Goal: Transaction & Acquisition: Purchase product/service

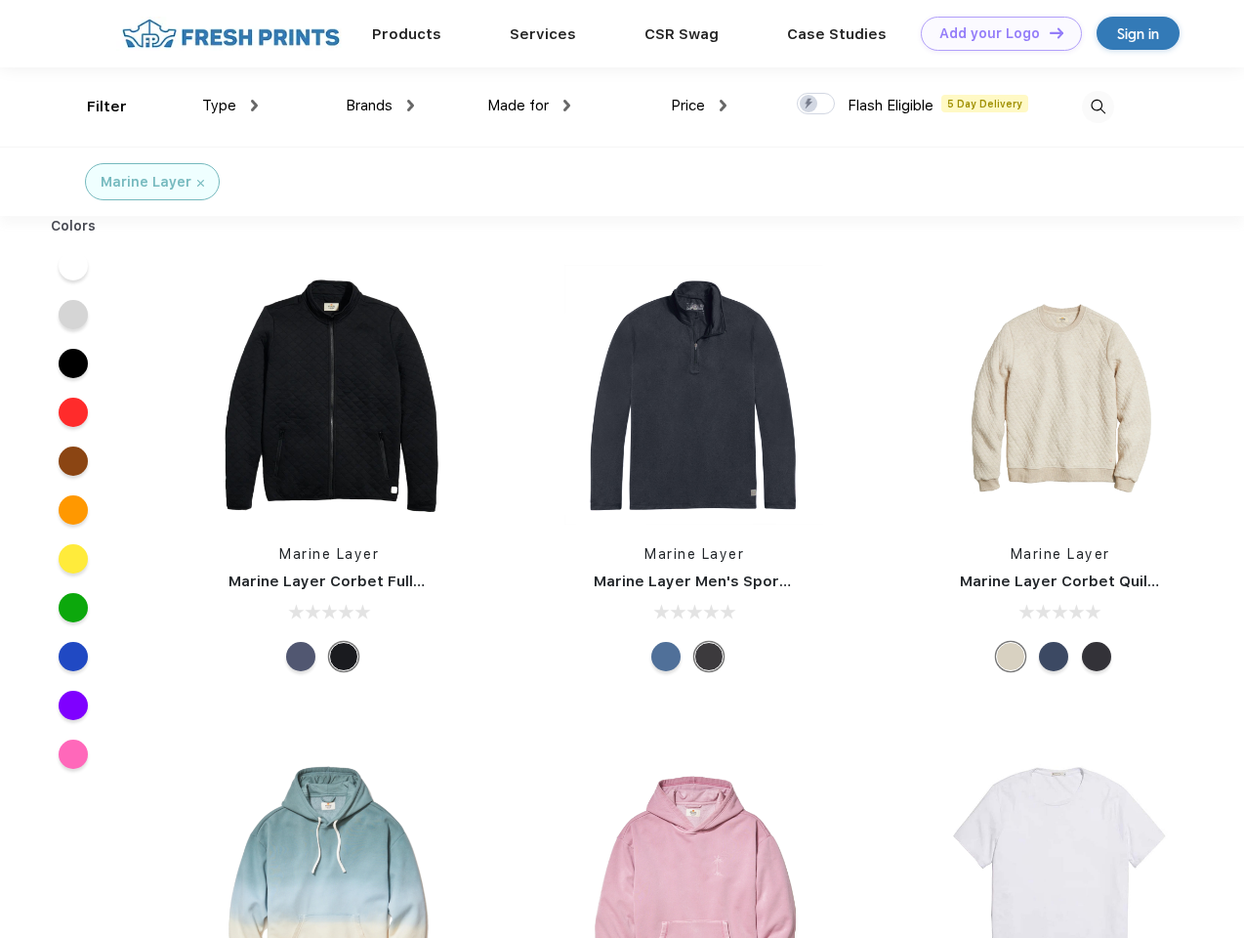
click at [994, 33] on link "Add your Logo Design Tool" at bounding box center [1001, 34] width 161 height 34
click at [0, 0] on div "Design Tool" at bounding box center [0, 0] width 0 height 0
click at [1048, 32] on link "Add your Logo Design Tool" at bounding box center [1001, 34] width 161 height 34
click at [94, 106] on div "Filter" at bounding box center [107, 107] width 40 height 22
click at [231, 105] on span "Type" at bounding box center [219, 106] width 34 height 18
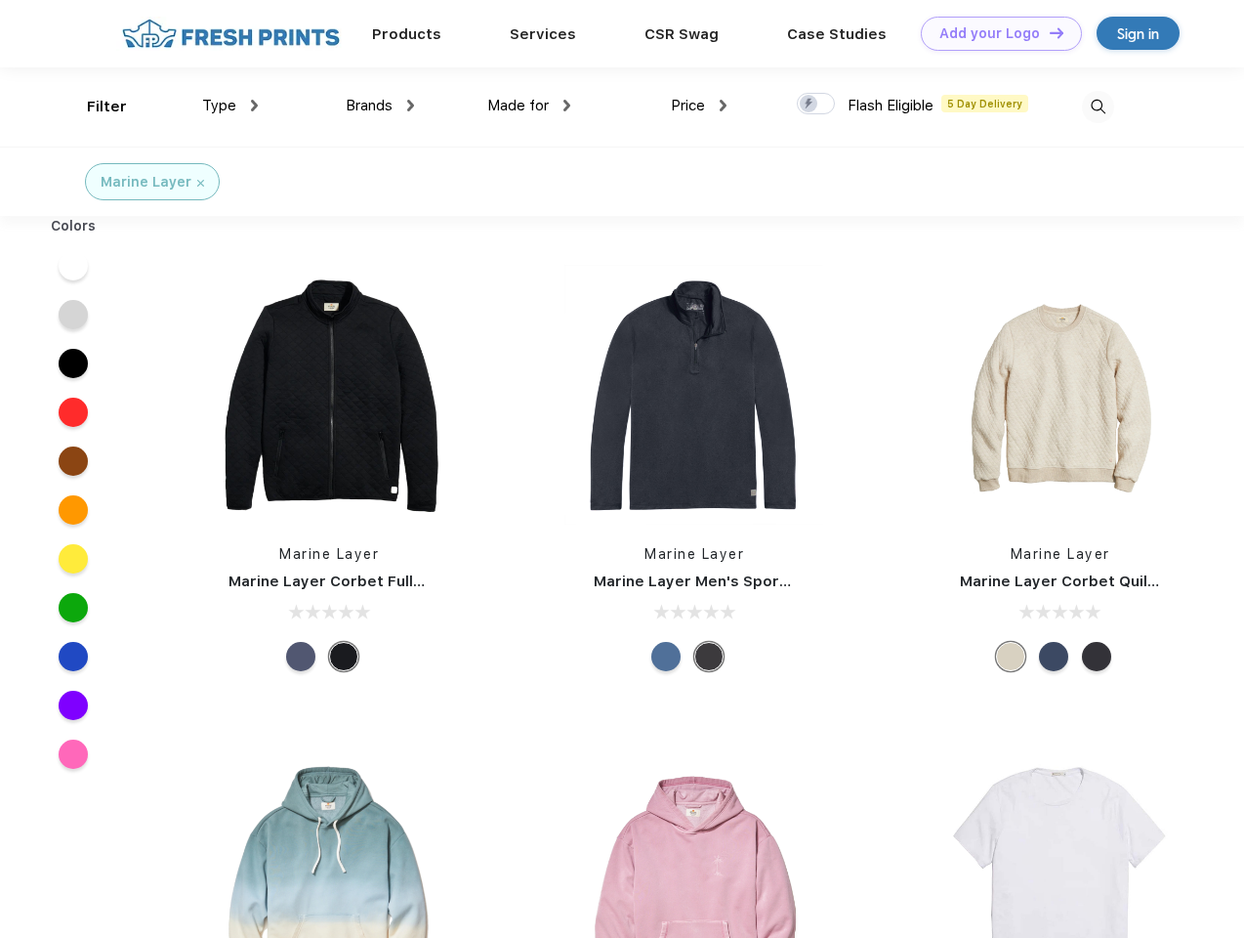
click at [380, 105] on span "Brands" at bounding box center [369, 106] width 47 height 18
click at [529, 105] on span "Made for" at bounding box center [518, 106] width 62 height 18
click at [699, 105] on span "Price" at bounding box center [688, 106] width 34 height 18
click at [817, 105] on div at bounding box center [816, 103] width 38 height 21
click at [810, 105] on input "checkbox" at bounding box center [803, 98] width 13 height 13
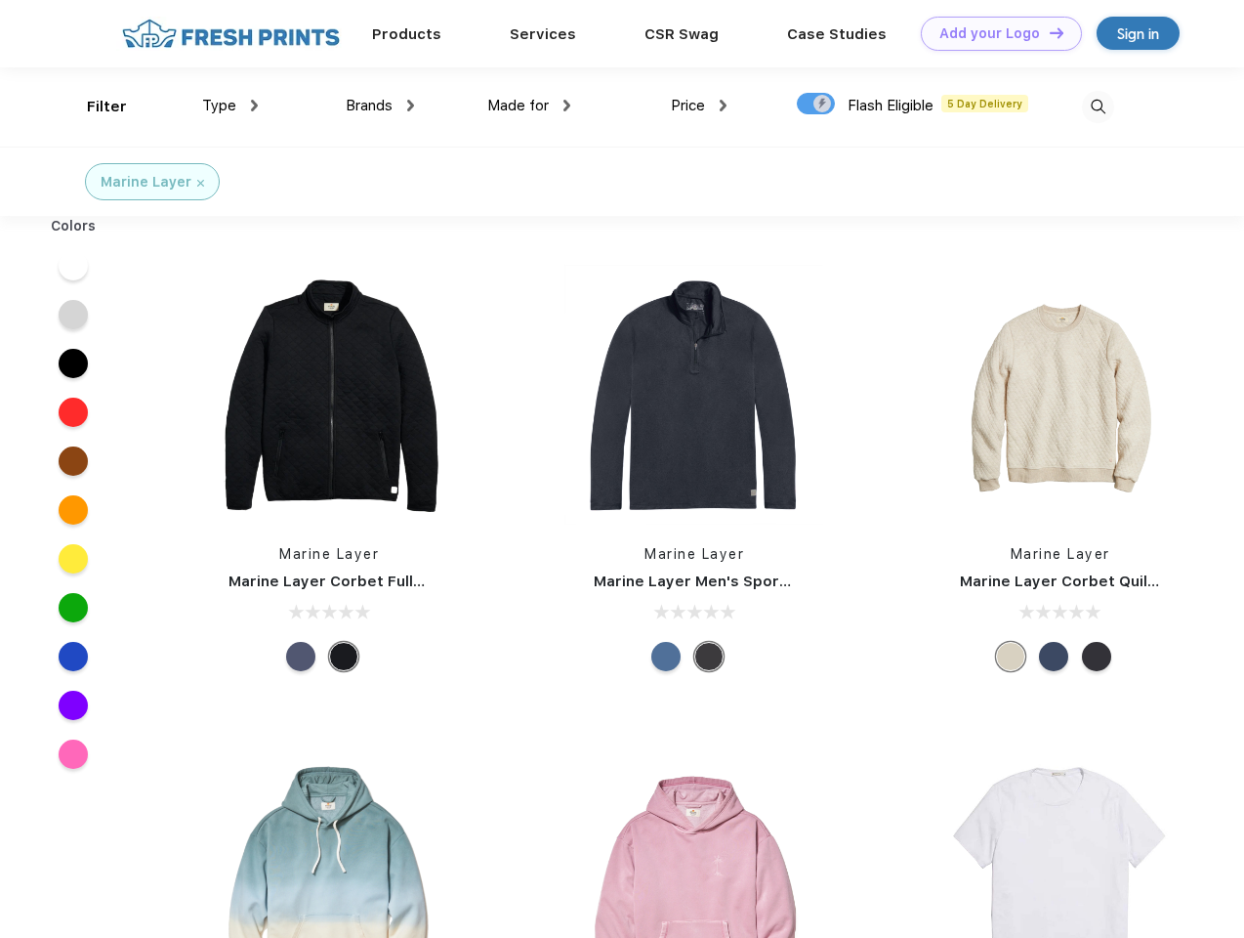
click at [1098, 106] on img at bounding box center [1098, 107] width 32 height 32
